Goal: Browse casually: Explore the website without a specific task or goal

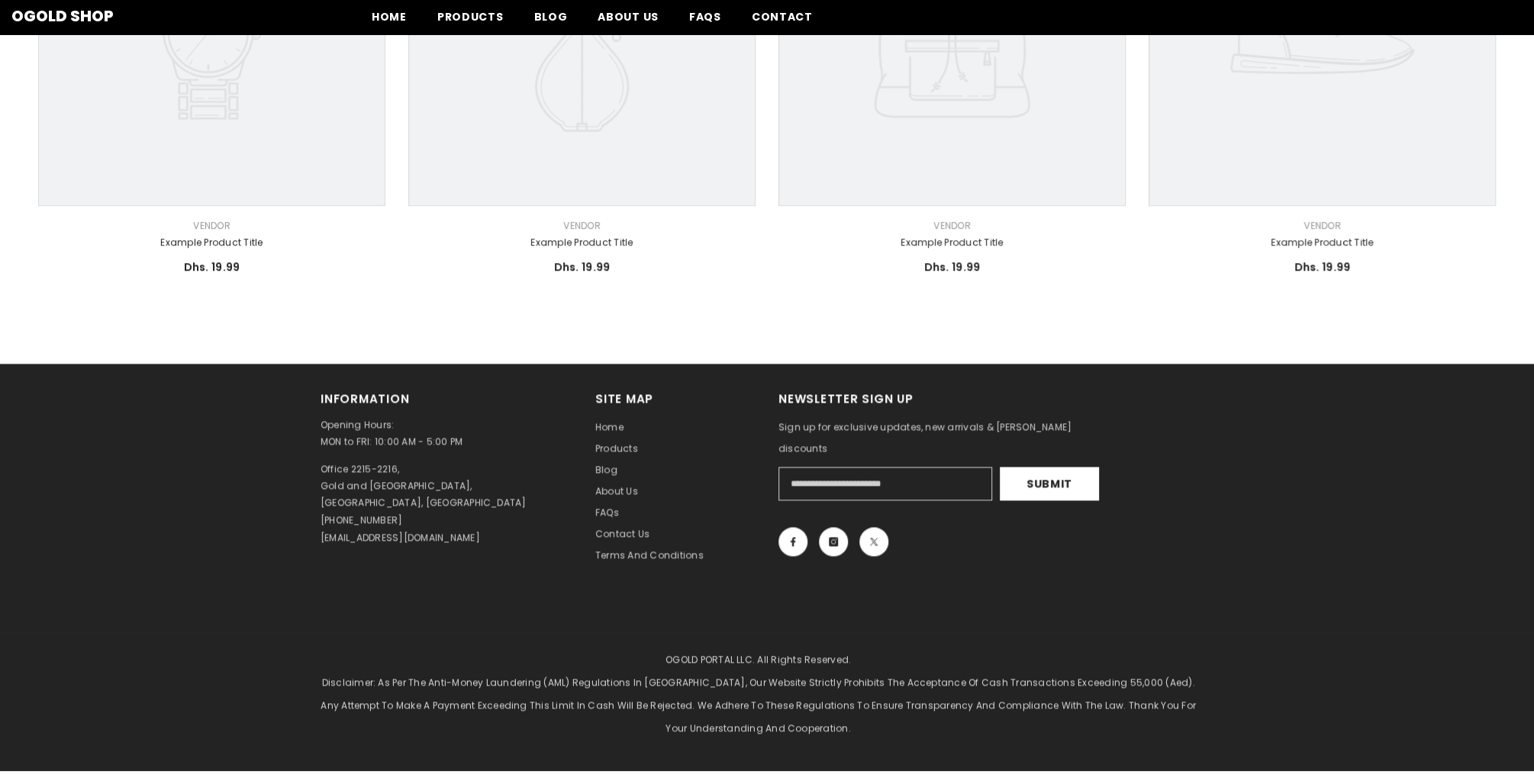
scroll to position [838, 0]
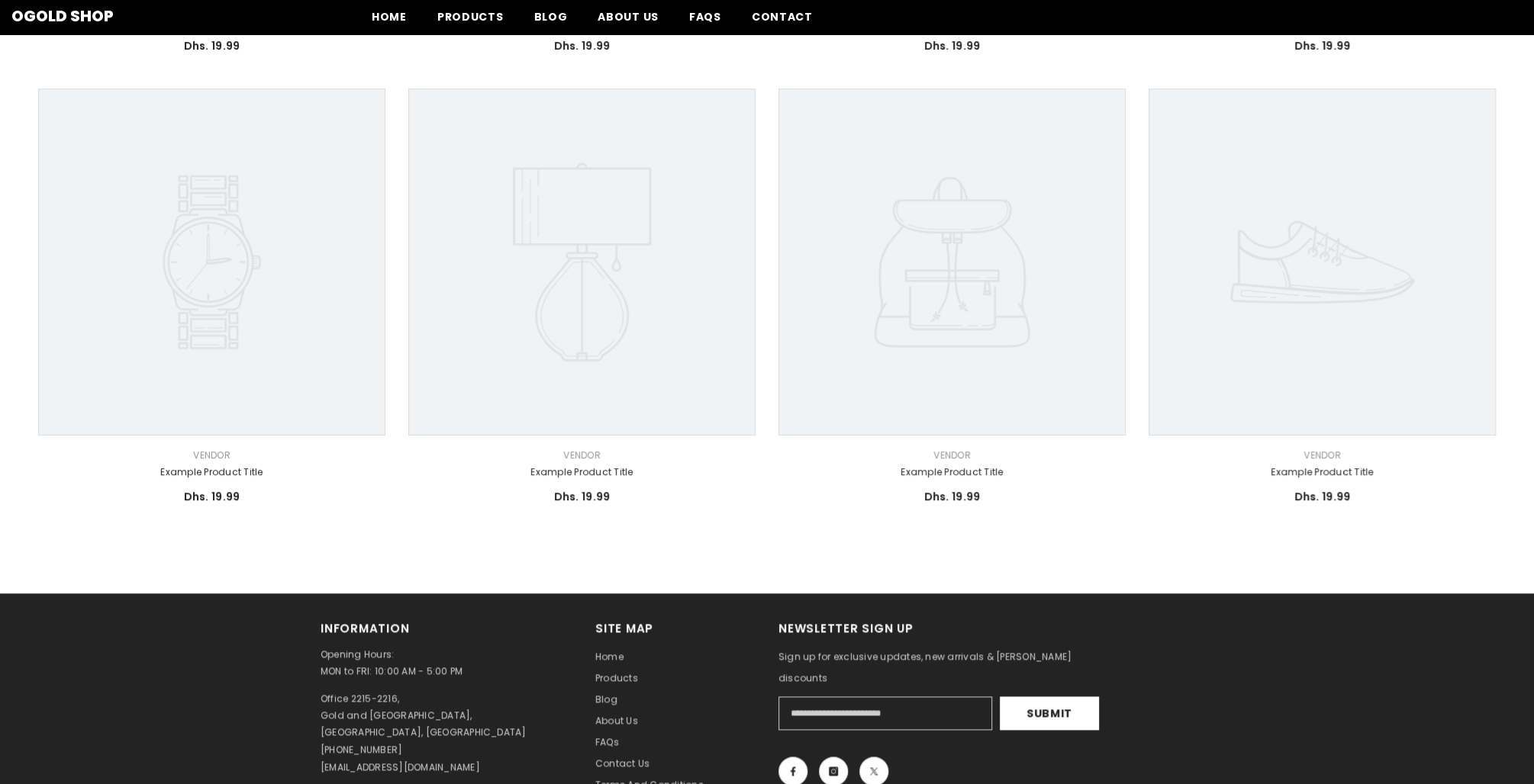
click at [553, 297] on icon at bounding box center [582, 262] width 347 height 347
click at [568, 474] on link "Example product title" at bounding box center [582, 472] width 347 height 17
click at [576, 470] on link "Example product title" at bounding box center [582, 472] width 347 height 17
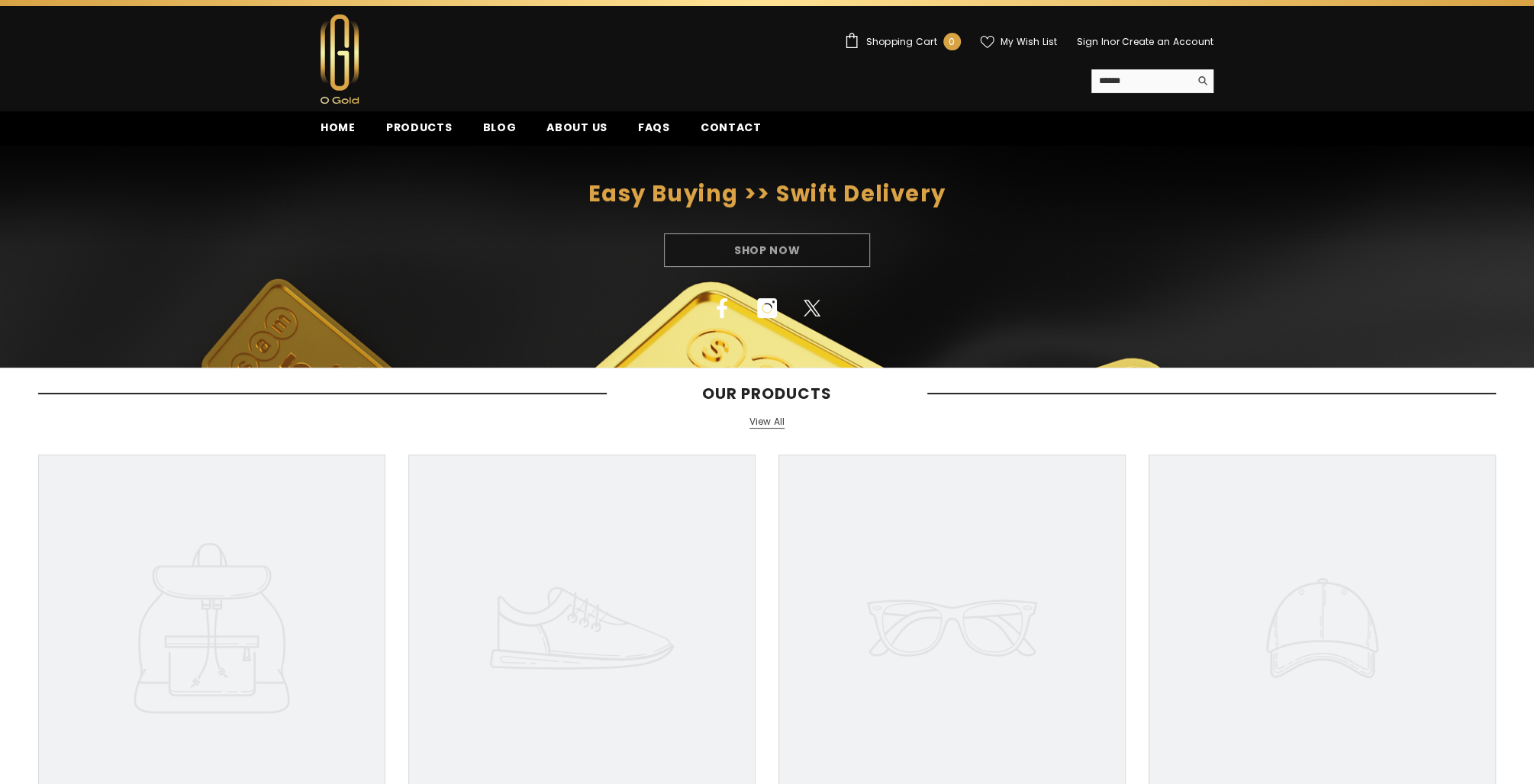
scroll to position [0, 0]
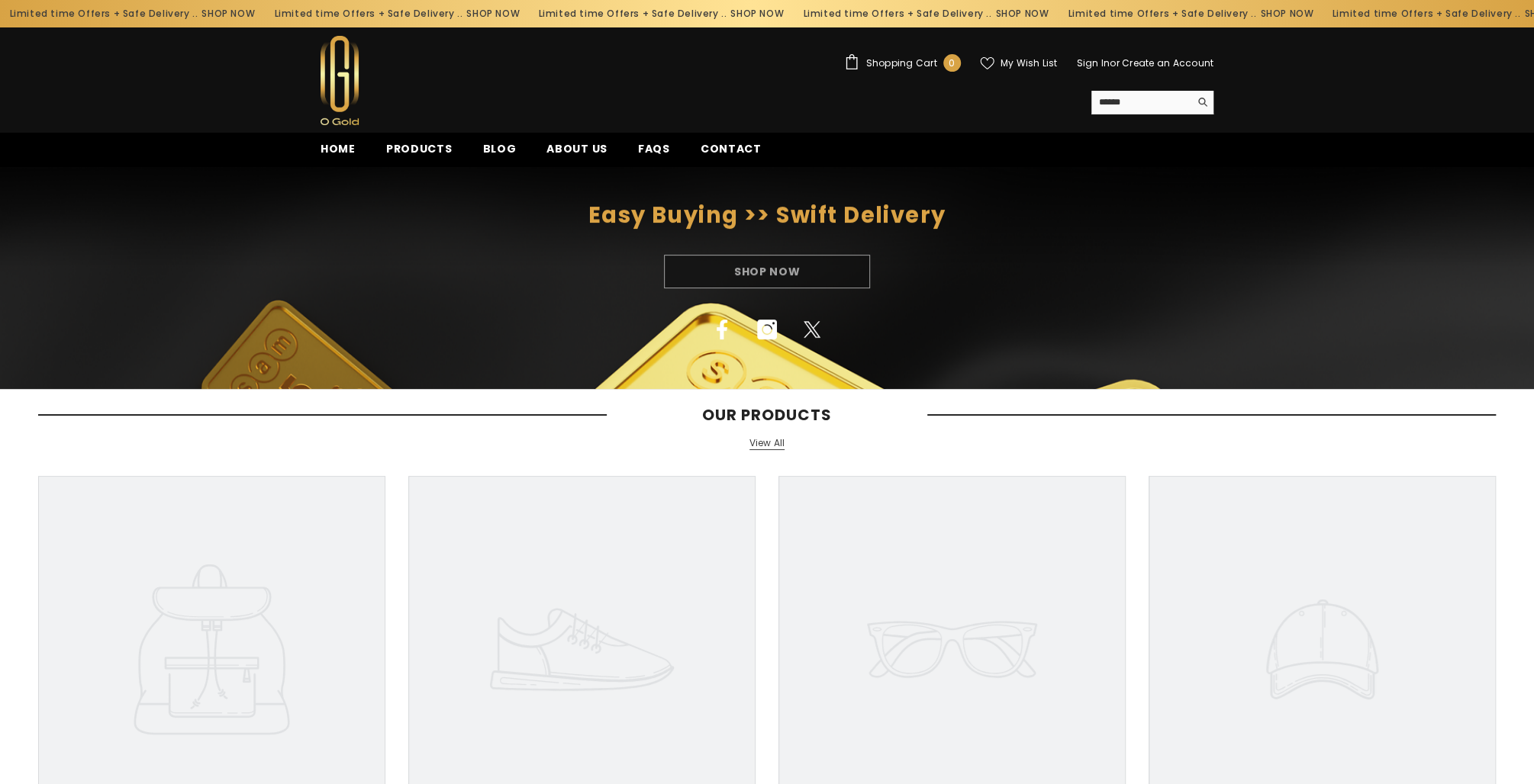
click at [758, 271] on div "Shop Now" at bounding box center [767, 271] width 1534 height 33
click at [501, 152] on span "Blog" at bounding box center [499, 148] width 33 height 16
